Goal: Information Seeking & Learning: Learn about a topic

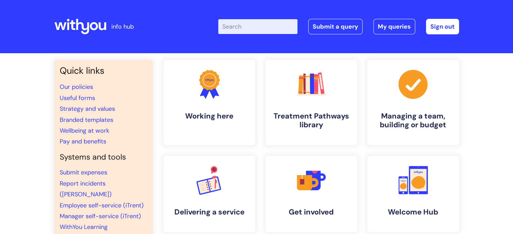
click at [269, 27] on input "Enter your search term here..." at bounding box center [257, 26] width 79 height 15
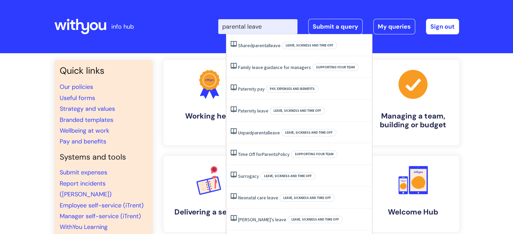
type input "parental leave"
click button "Search" at bounding box center [0, 0] width 0 height 0
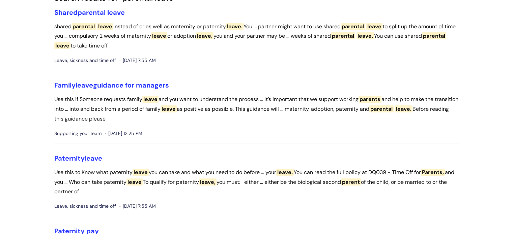
scroll to position [67, 0]
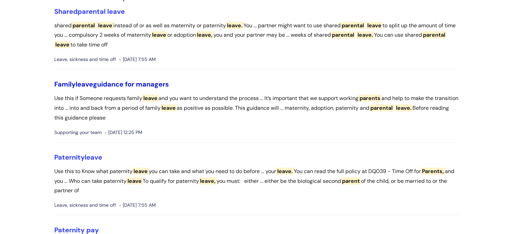
click at [88, 86] on span "leave" at bounding box center [85, 84] width 18 height 9
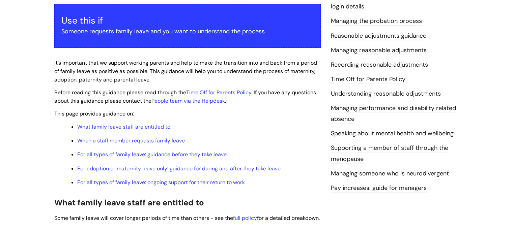
scroll to position [169, 0]
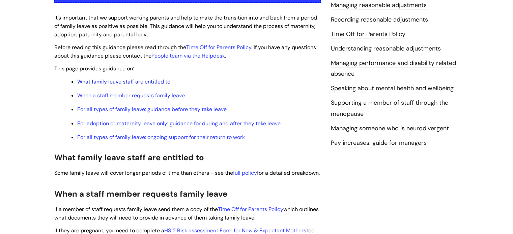
click at [119, 83] on link "What family leave staff are entitled to" at bounding box center [123, 81] width 93 height 7
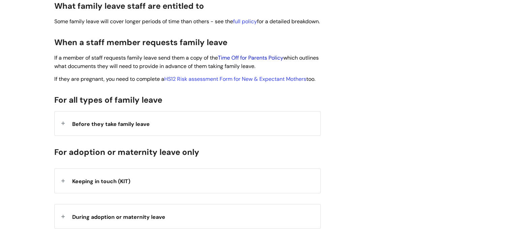
click at [252, 61] on link "Time Off for Parents Policy" at bounding box center [250, 57] width 65 height 7
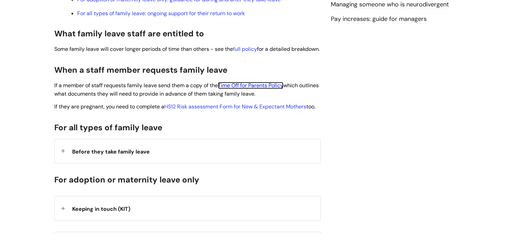
scroll to position [405, 0]
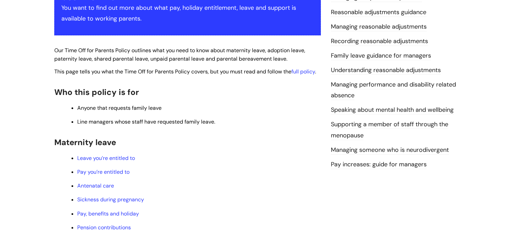
scroll to position [236, 0]
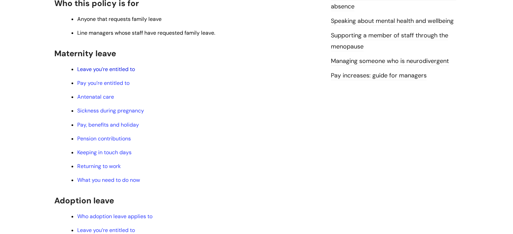
click at [108, 70] on link "Leave you’re entitled to" at bounding box center [106, 69] width 58 height 7
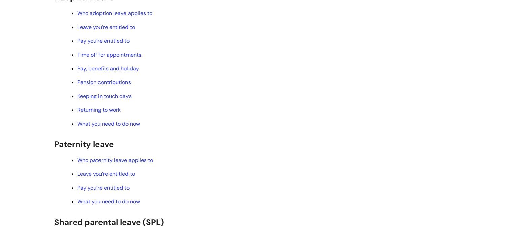
scroll to position [472, 0]
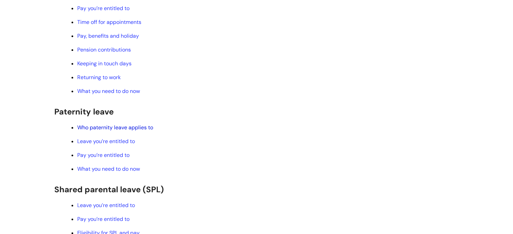
click at [108, 131] on link "Who paternity leave applies to" at bounding box center [115, 127] width 76 height 7
